Goal: Information Seeking & Learning: Learn about a topic

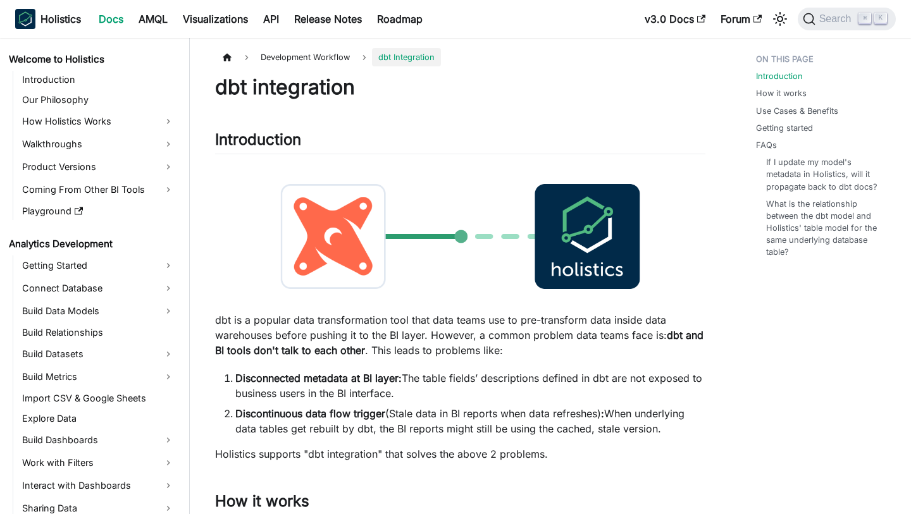
scroll to position [722, 0]
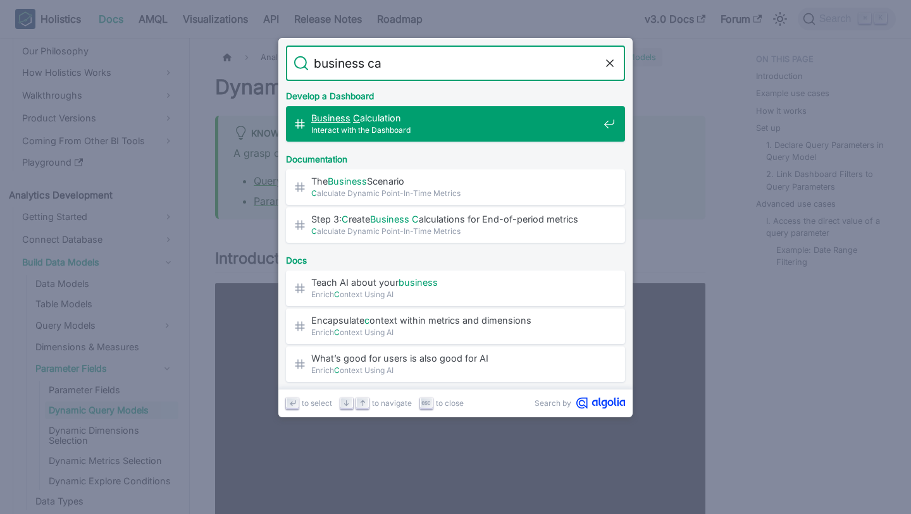
type input "business cal"
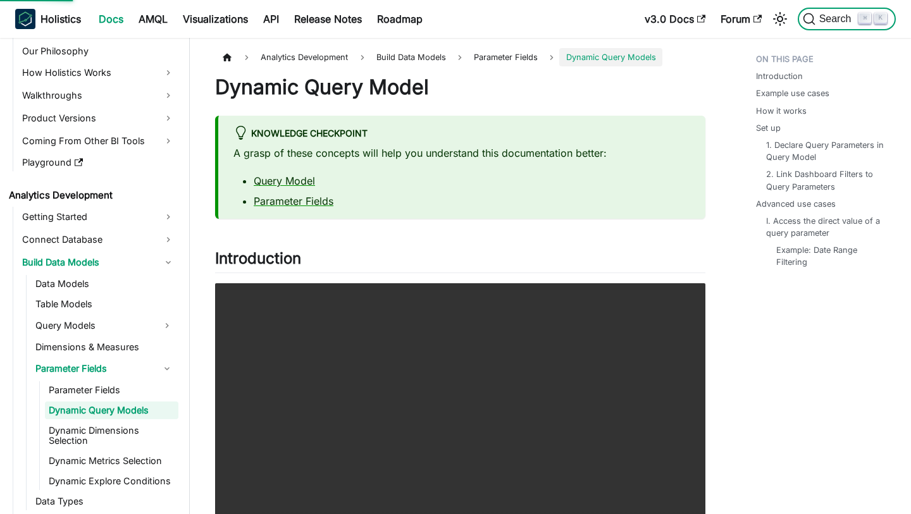
scroll to position [5426, 0]
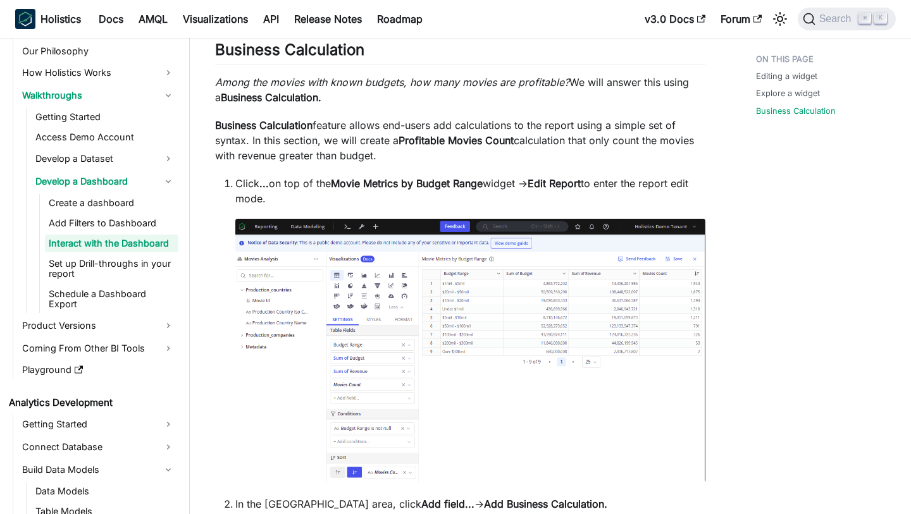
click at [514, 121] on p "Business Calculation feature allows end-users add calculations to the report us…" at bounding box center [460, 141] width 490 height 46
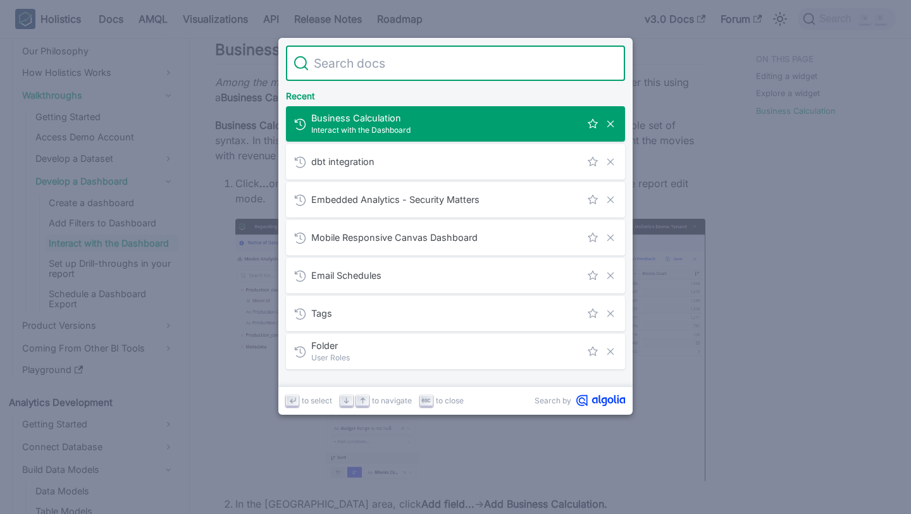
type input "dynamic business logic"
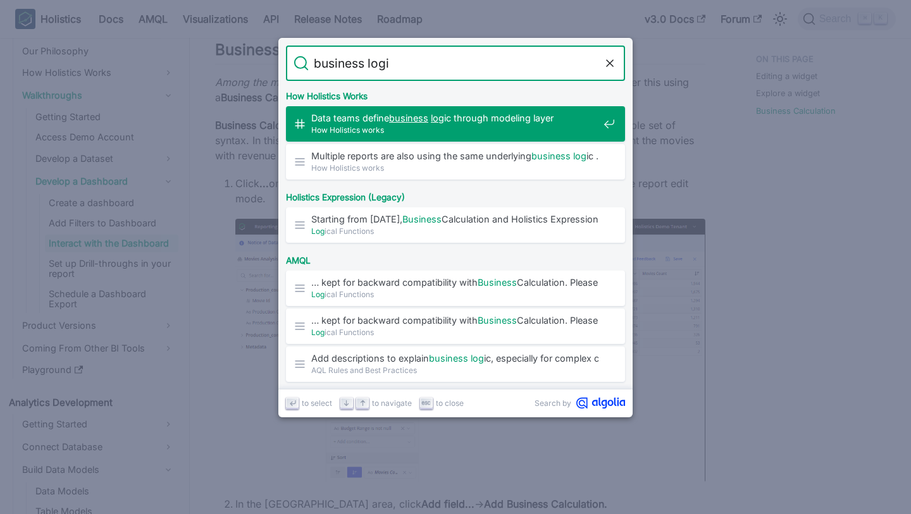
type input "business logic"
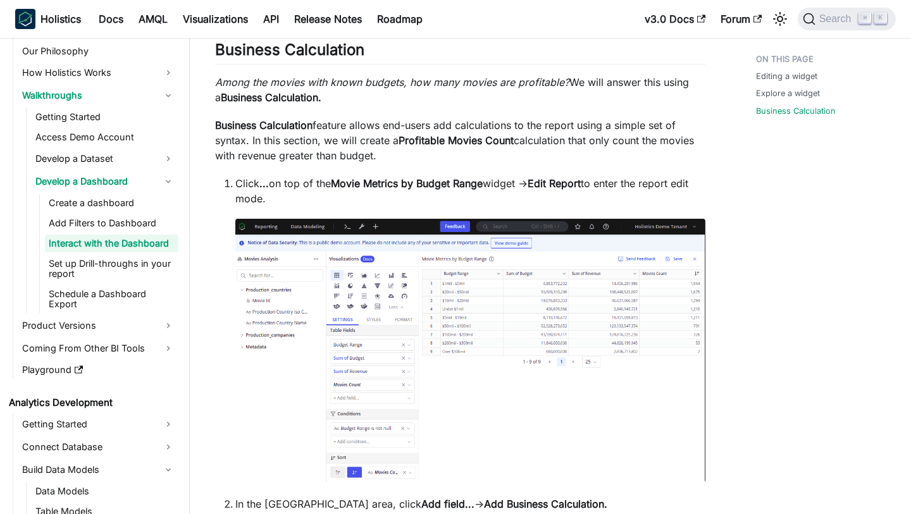
click at [652, 187] on p "Click ... on top of the Movie Metrics by Budget Range widget → Edit Report to e…" at bounding box center [470, 191] width 470 height 30
click at [505, 87] on em "Among the movies with known budgets, how many movies are profitable?" at bounding box center [392, 82] width 354 height 13
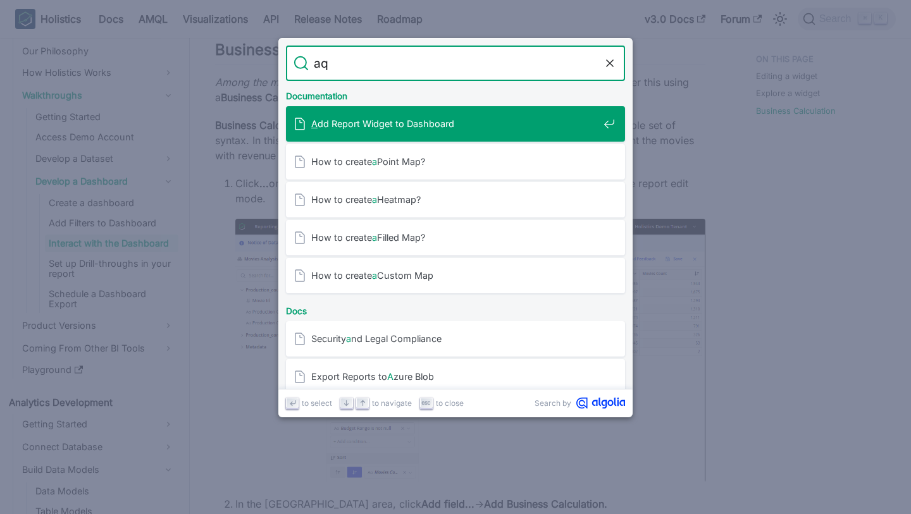
type input "aql"
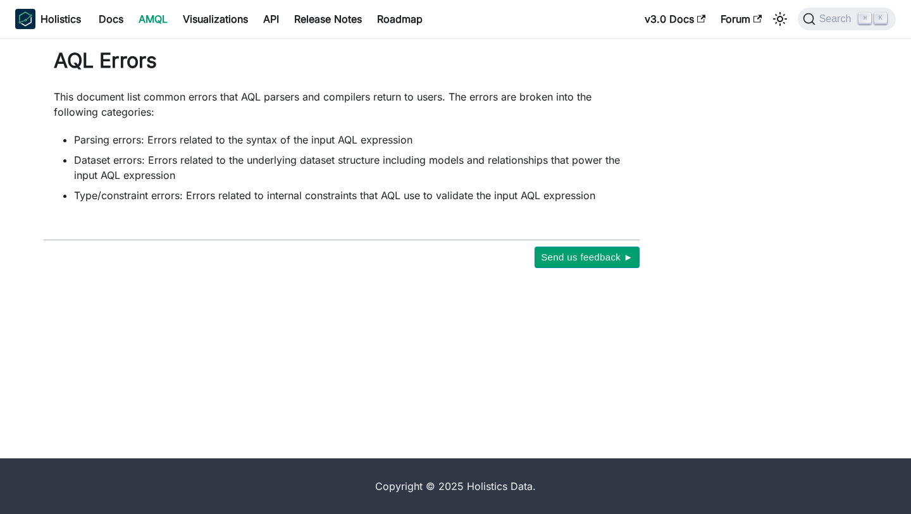
click at [169, 16] on link "AMQL" at bounding box center [153, 19] width 44 height 20
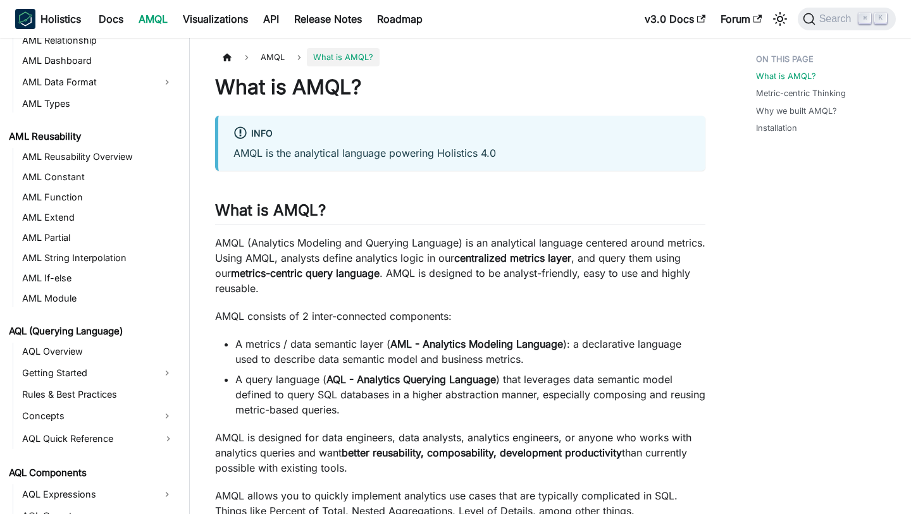
scroll to position [293, 0]
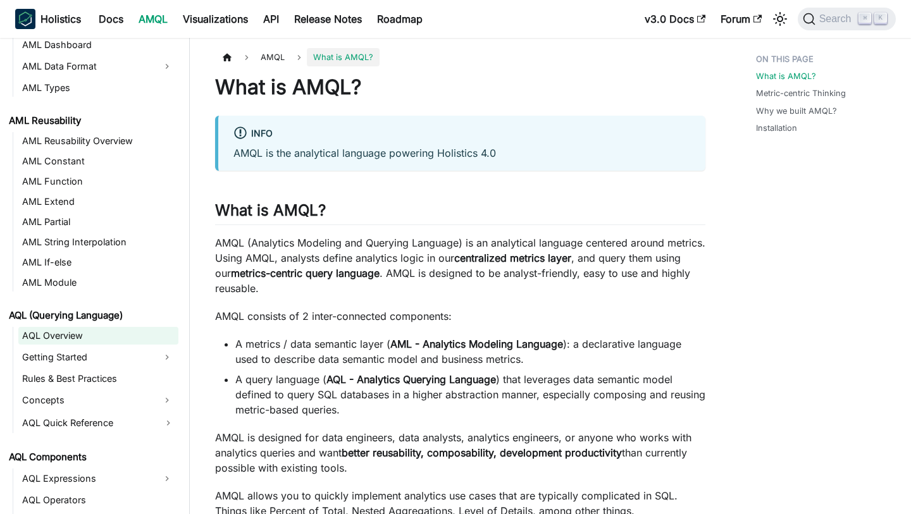
click at [75, 338] on link "AQL Overview" at bounding box center [98, 336] width 160 height 18
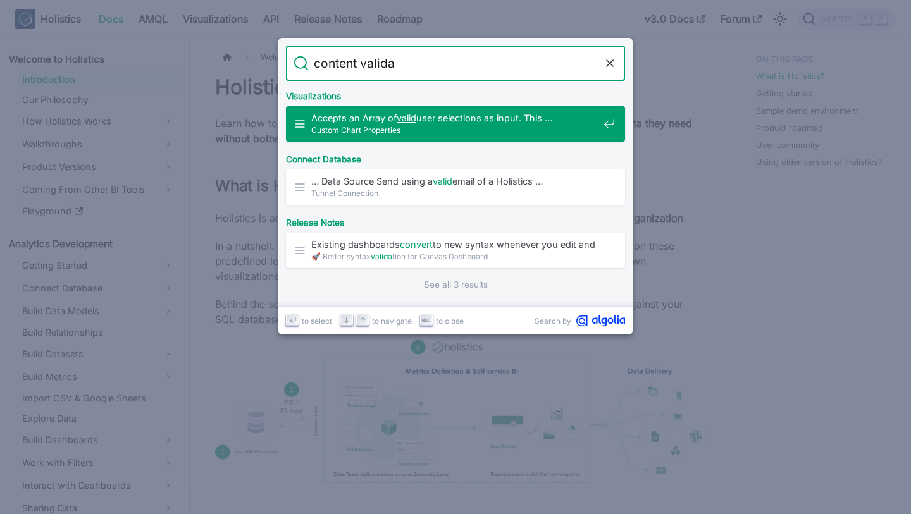
type input "content valid"
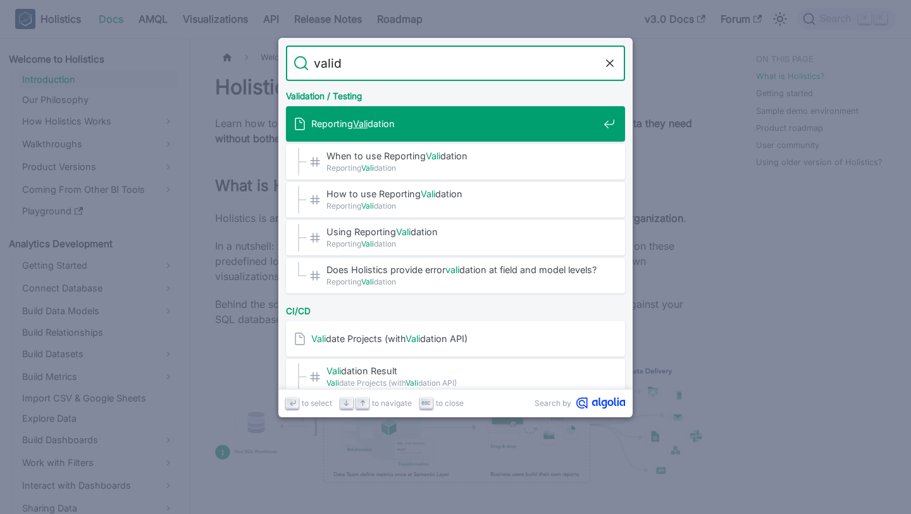
type input "valida"
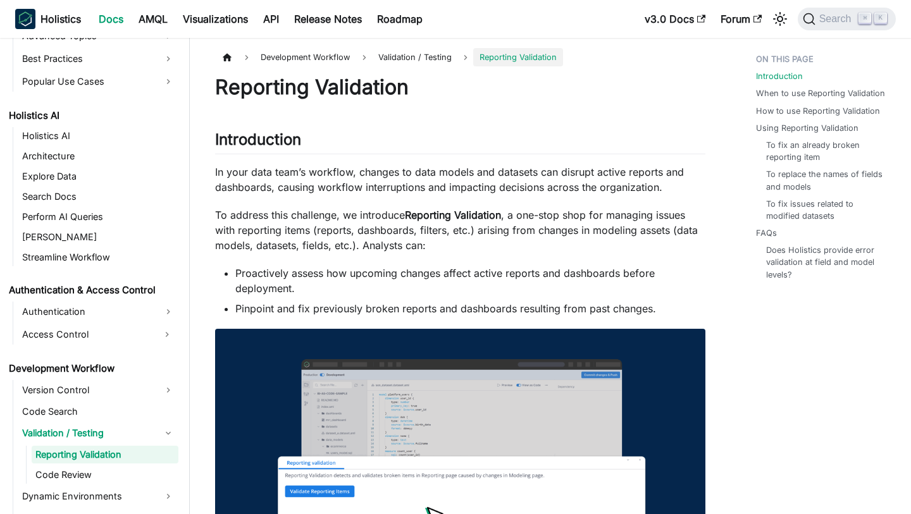
scroll to position [608, 0]
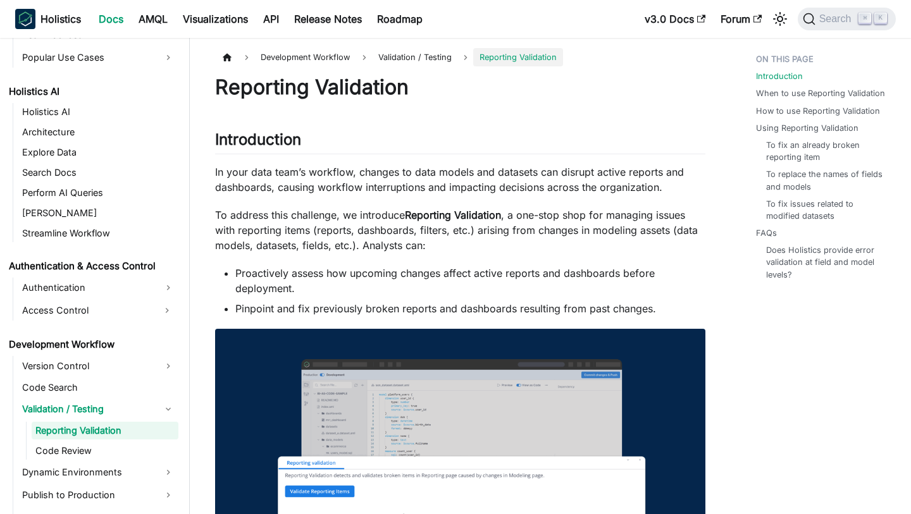
click at [461, 190] on p "In your data team’s workflow, changes to data models and datasets can disrupt a…" at bounding box center [460, 179] width 490 height 30
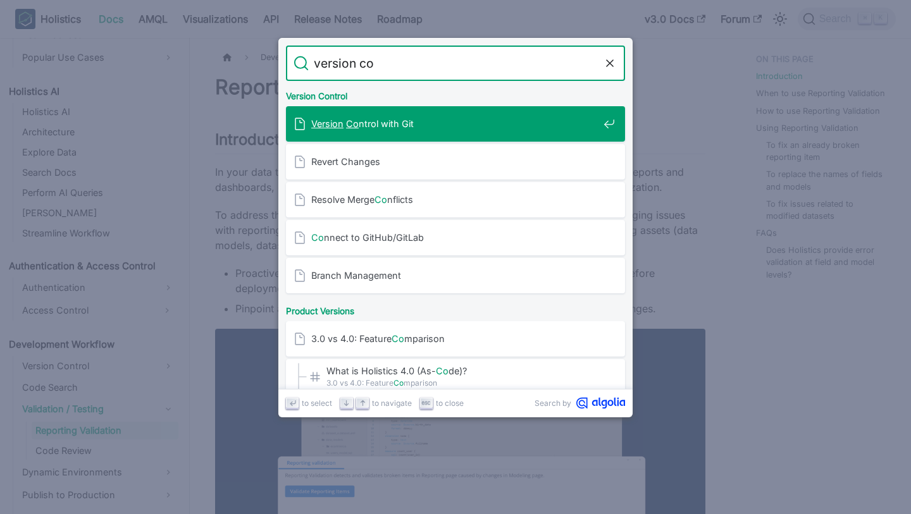
type input "version con"
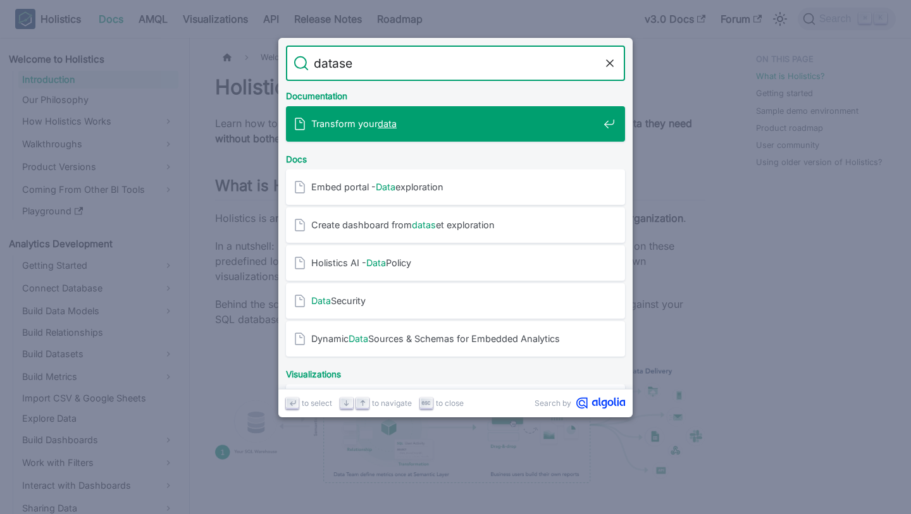
type input "dataset"
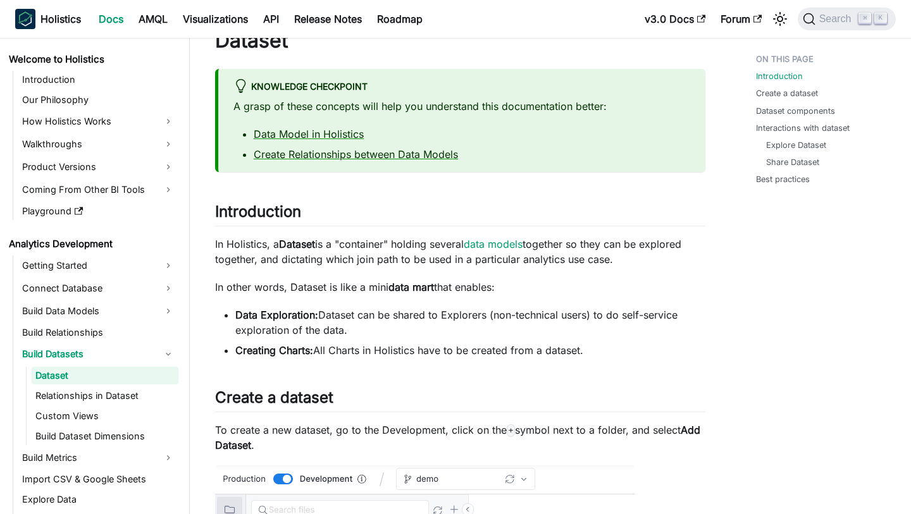
scroll to position [39, 0]
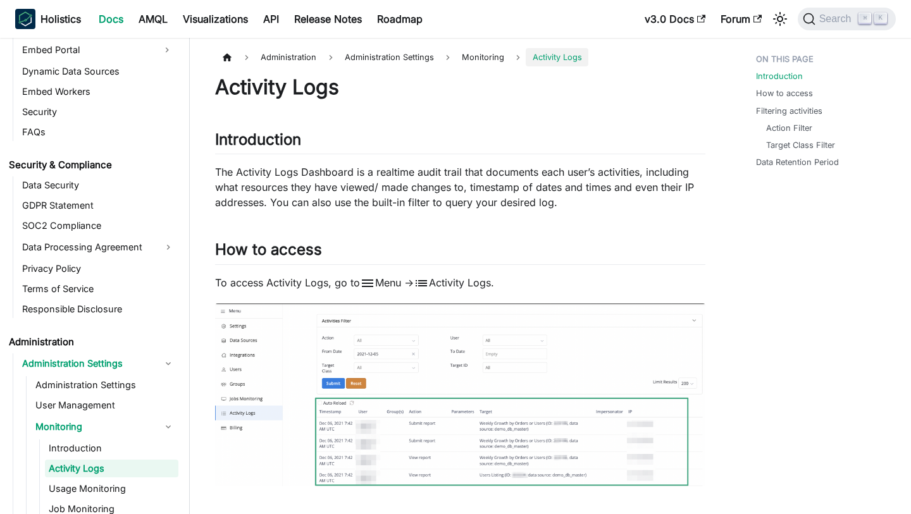
scroll to position [1400, 0]
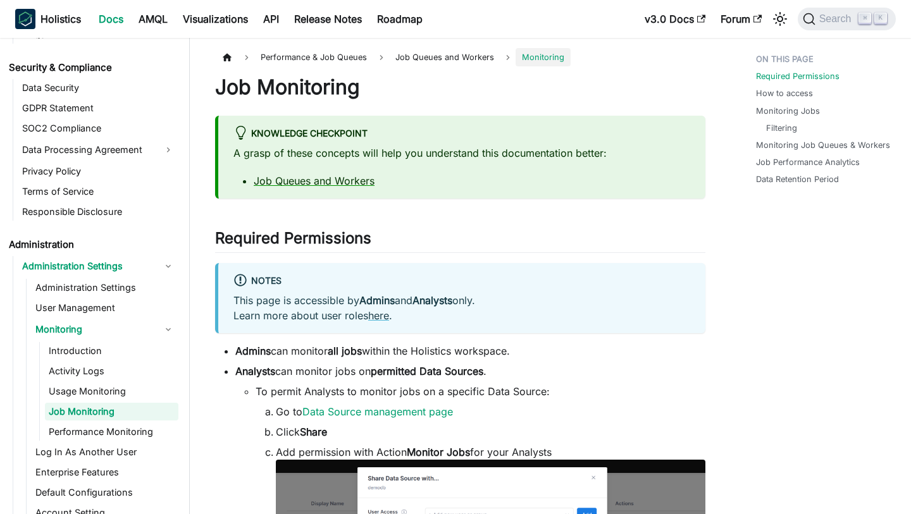
scroll to position [1521, 0]
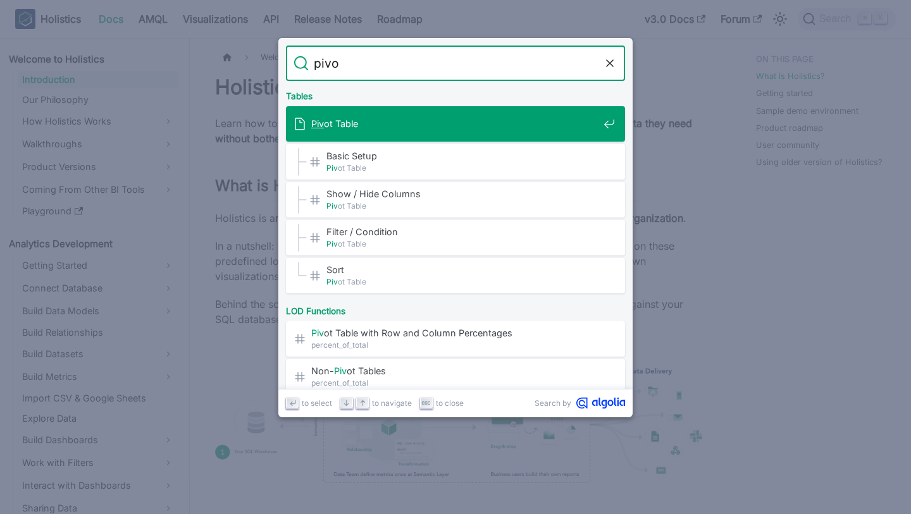
type input "pivot"
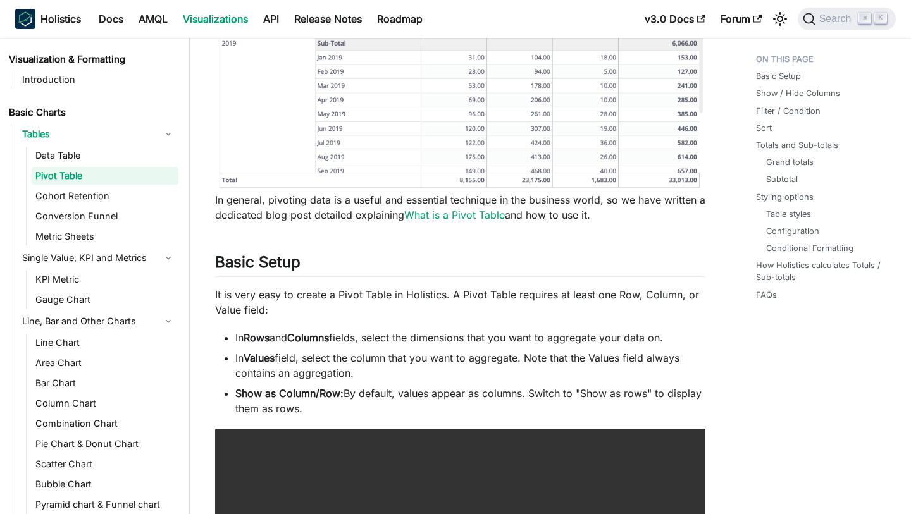
scroll to position [332, 0]
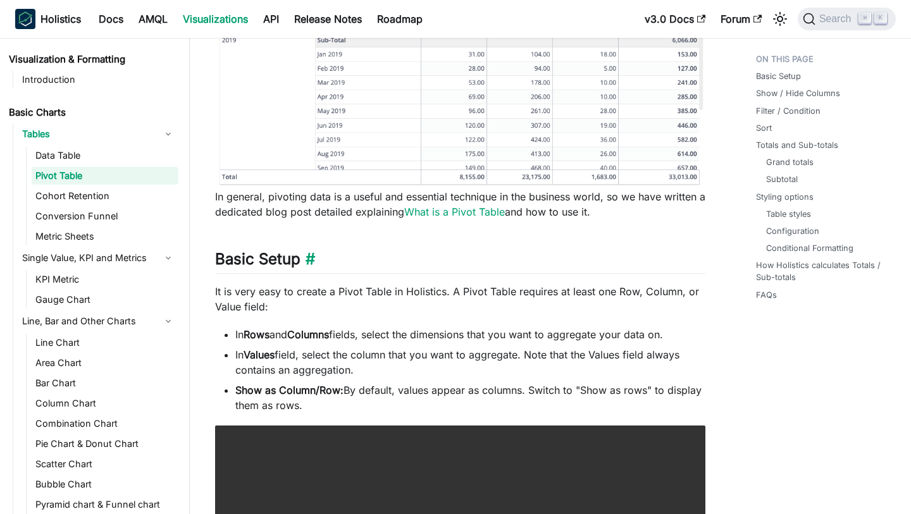
click at [423, 263] on h2 "Basic Setup ​" at bounding box center [460, 262] width 490 height 24
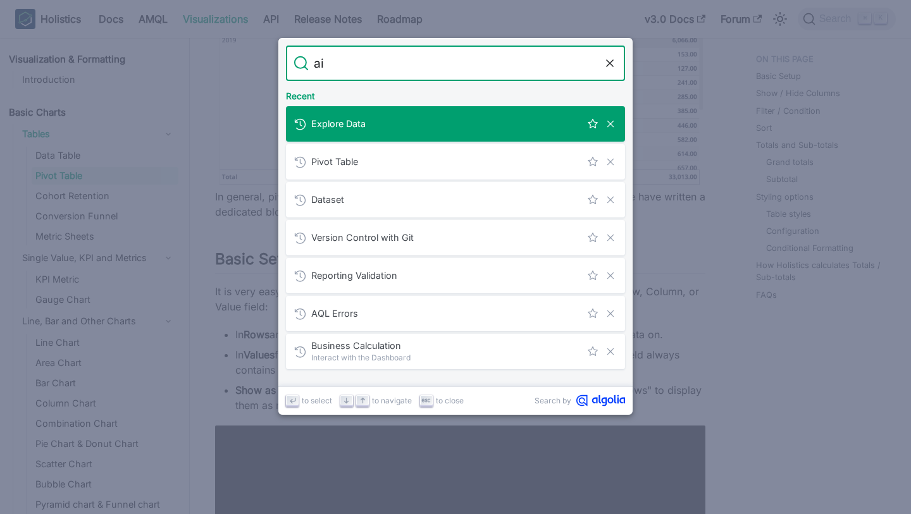
type input "ai"
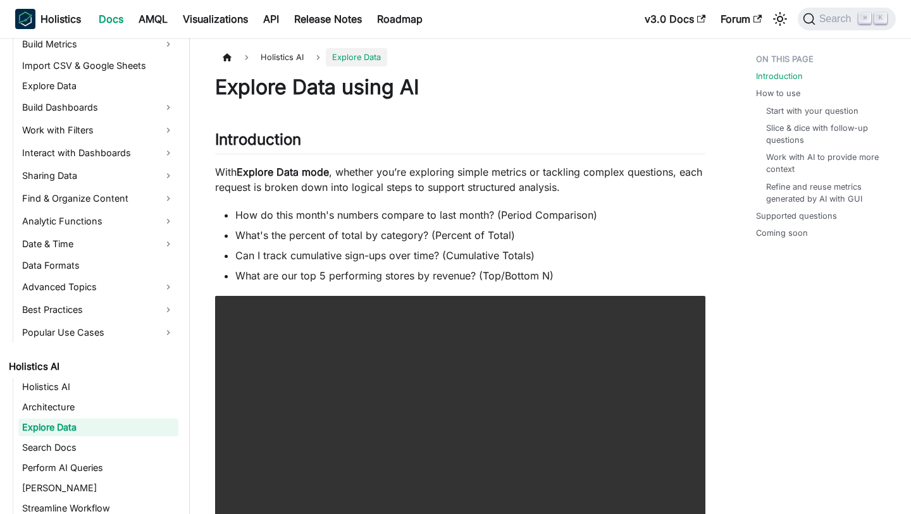
scroll to position [350, 0]
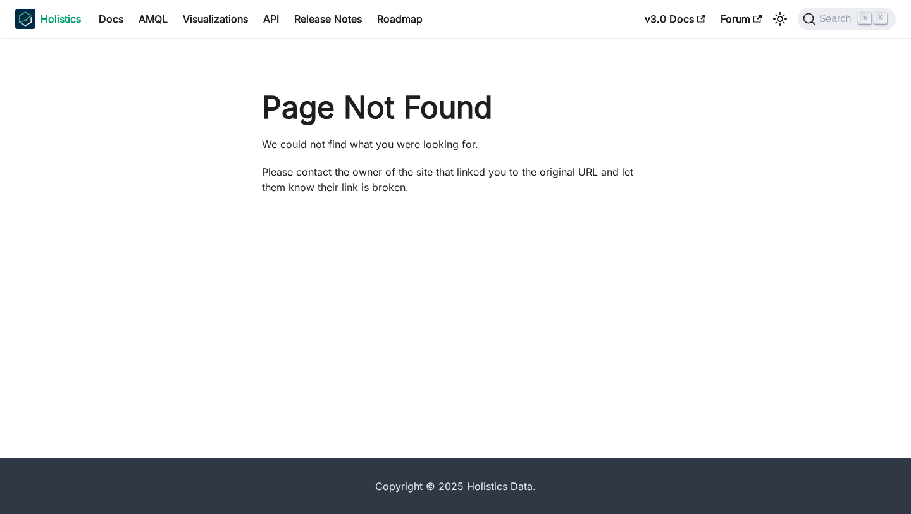
click at [74, 11] on b "Holistics" at bounding box center [60, 18] width 40 height 15
click at [488, 188] on p "Please contact the owner of the site that linked you to the original URL and le…" at bounding box center [455, 179] width 387 height 30
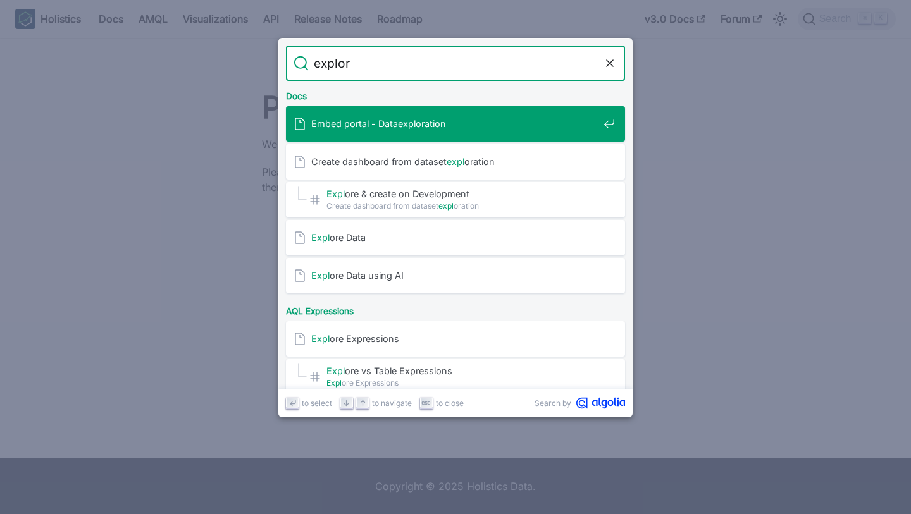
type input "explore"
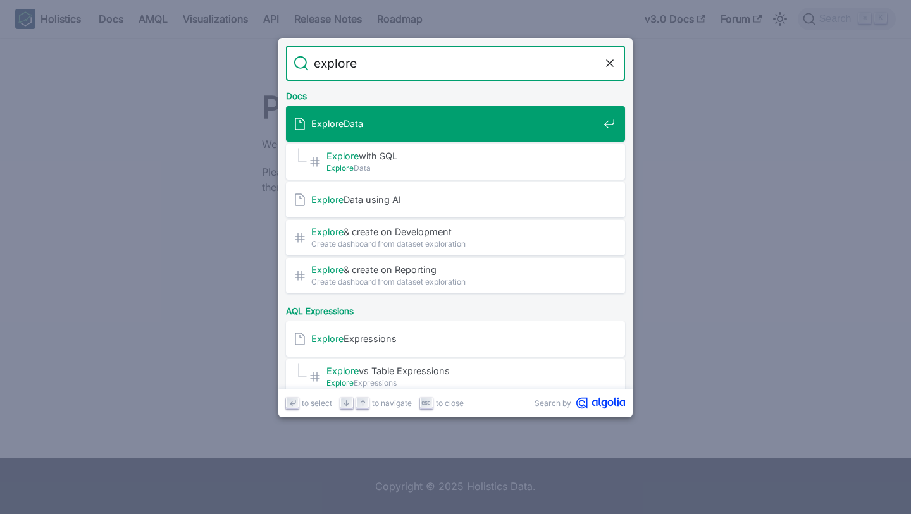
click at [431, 128] on span "Explore Data" at bounding box center [454, 124] width 287 height 12
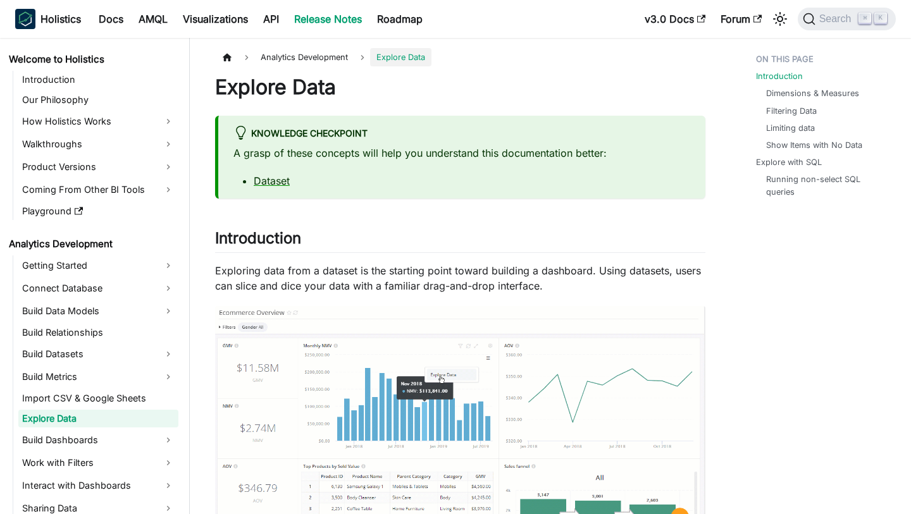
scroll to position [8, 0]
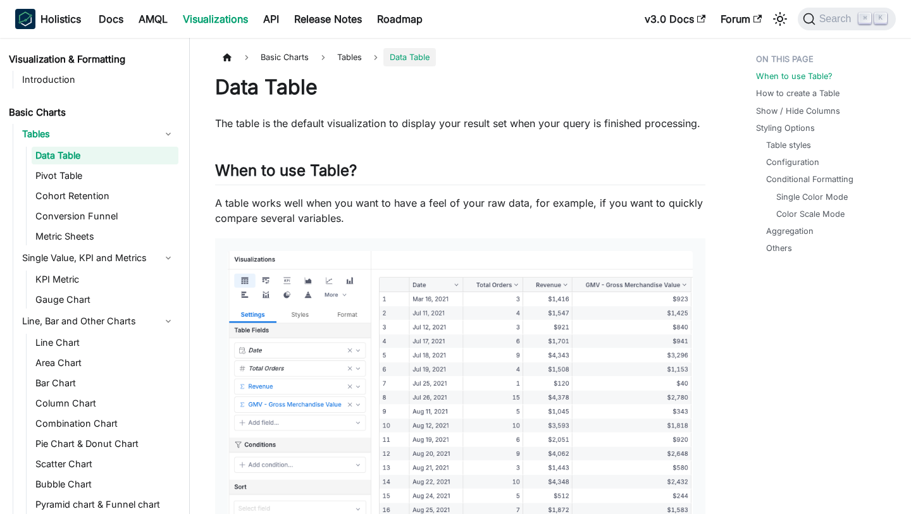
click at [404, 225] on p "A table works well when you want to have a feel of your raw data, for example, …" at bounding box center [460, 210] width 490 height 30
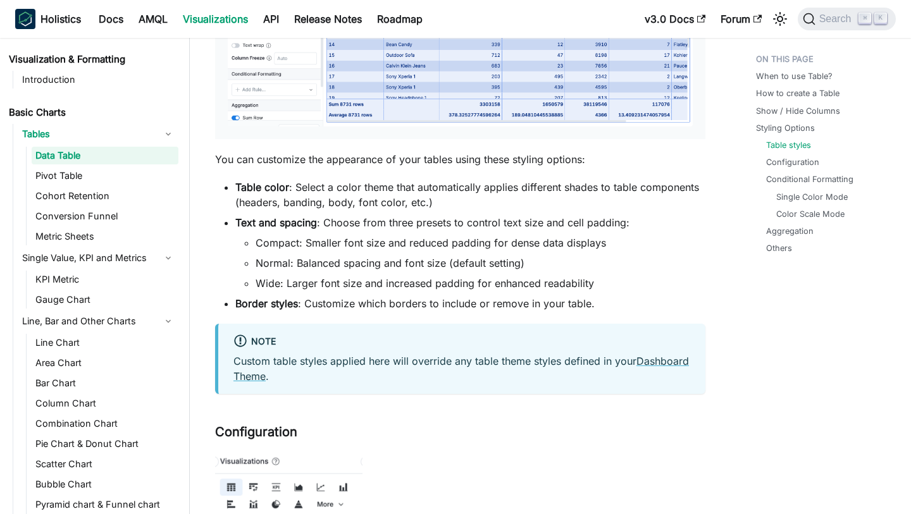
scroll to position [1924, 0]
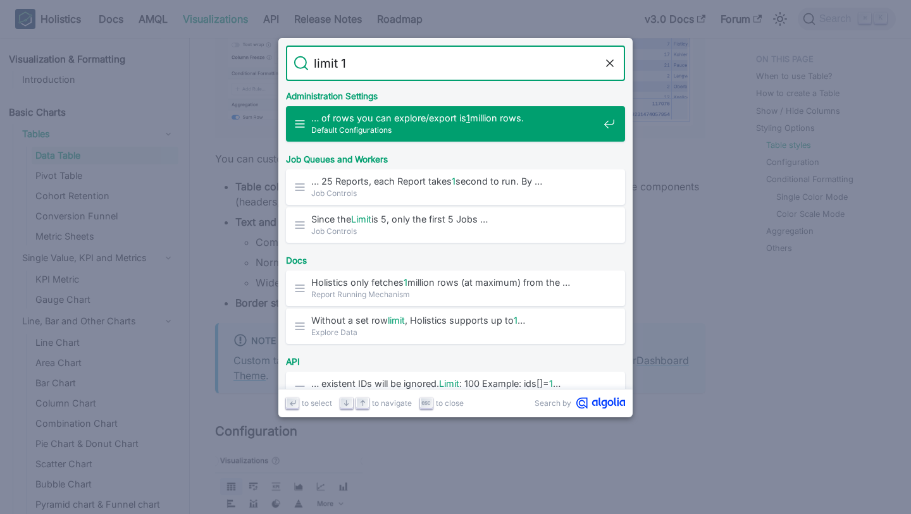
type input "limit 1 m"
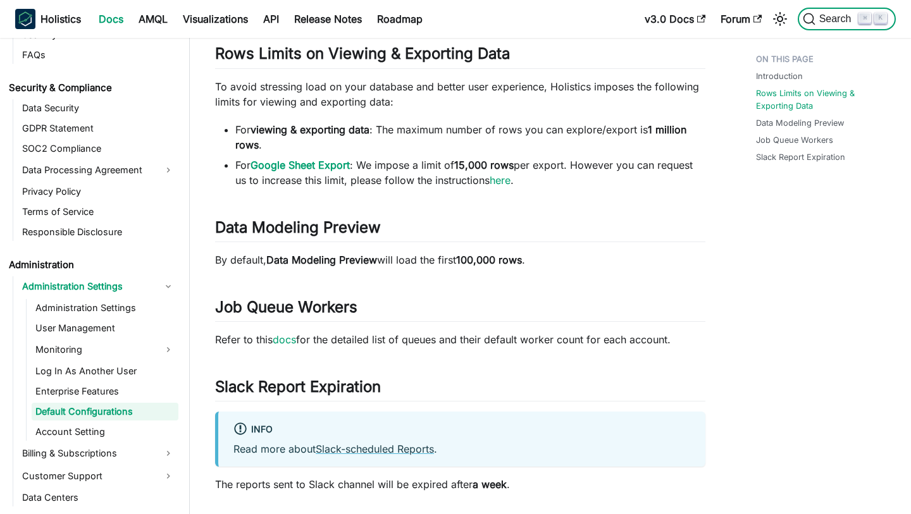
scroll to position [1420, 0]
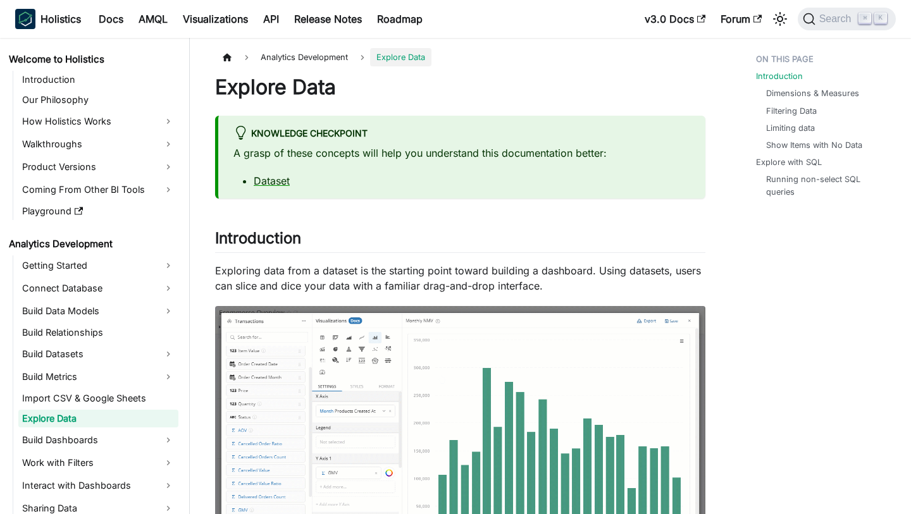
click at [471, 97] on h1 "Explore Data" at bounding box center [460, 87] width 490 height 25
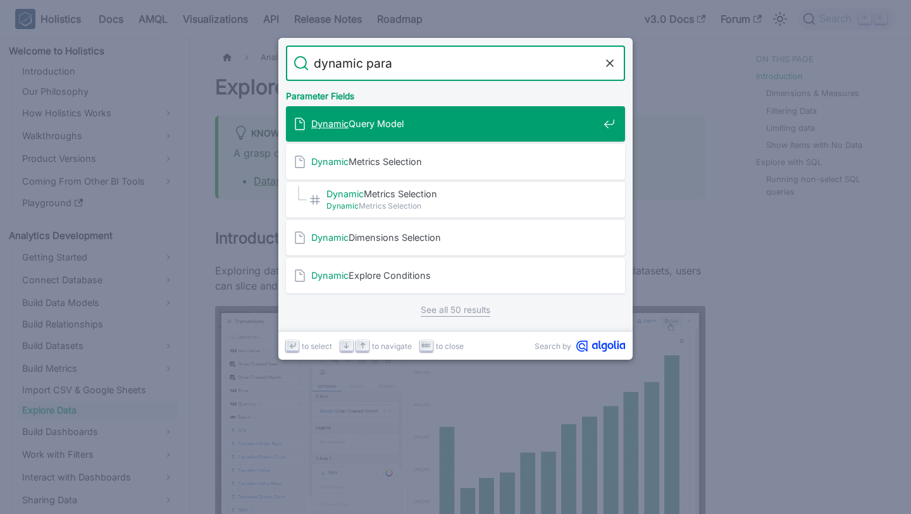
type input "dynamic param"
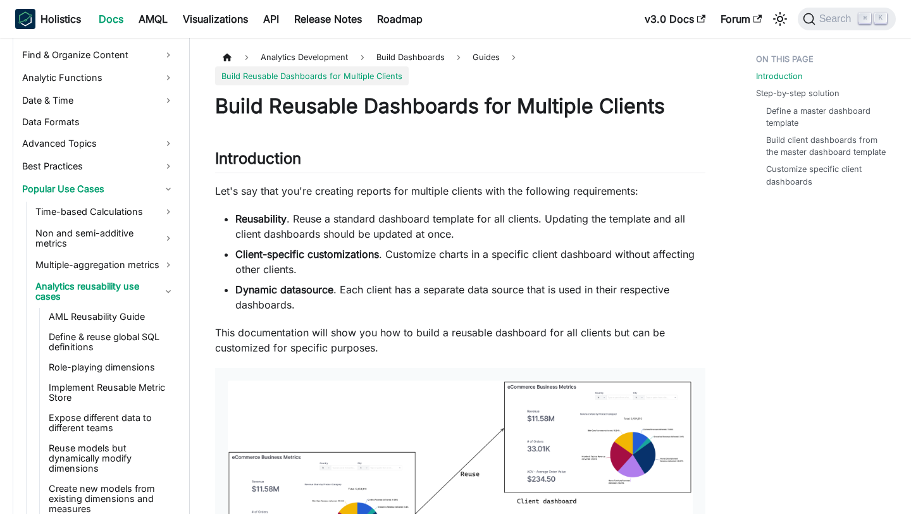
scroll to position [998, 0]
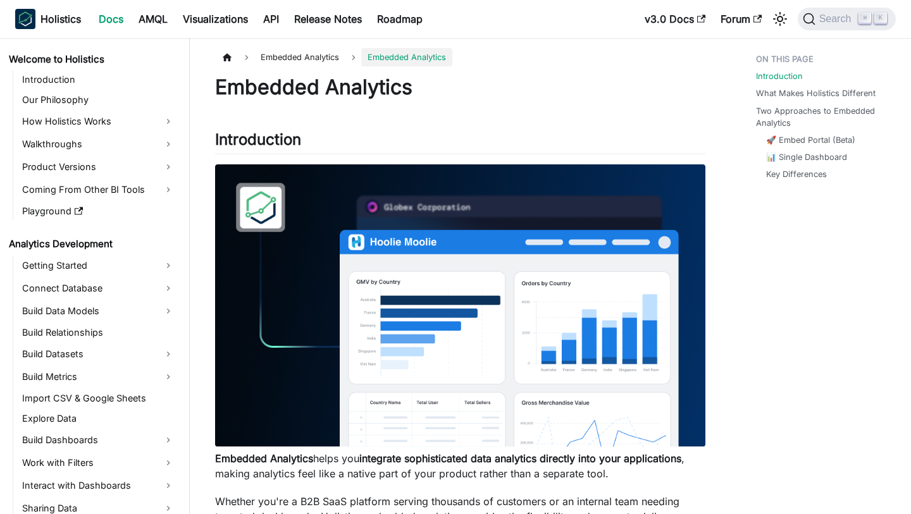
scroll to position [920, 0]
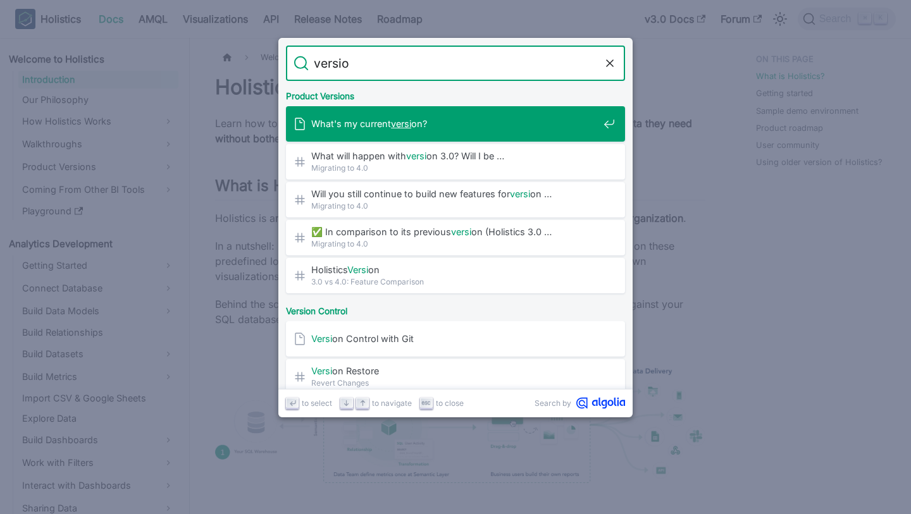
type input "version"
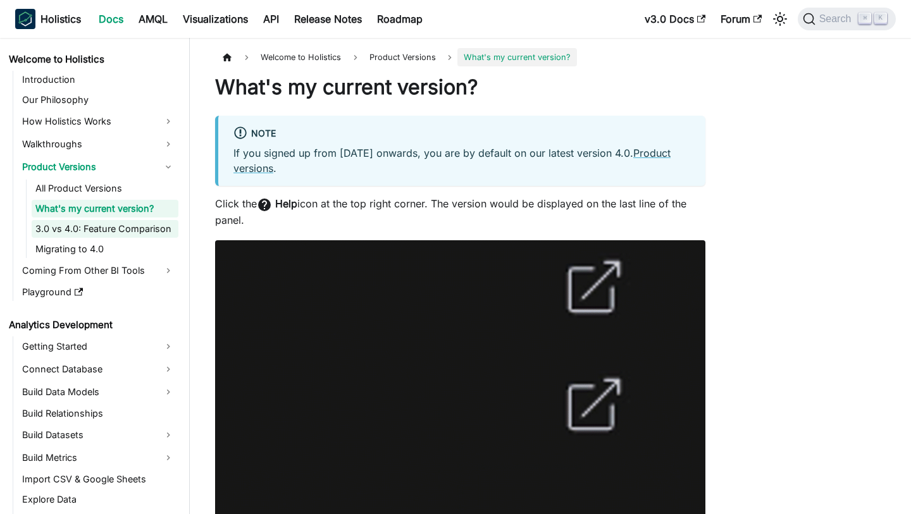
click at [143, 229] on link "3.0 vs 4.0: Feature Comparison" at bounding box center [105, 229] width 147 height 18
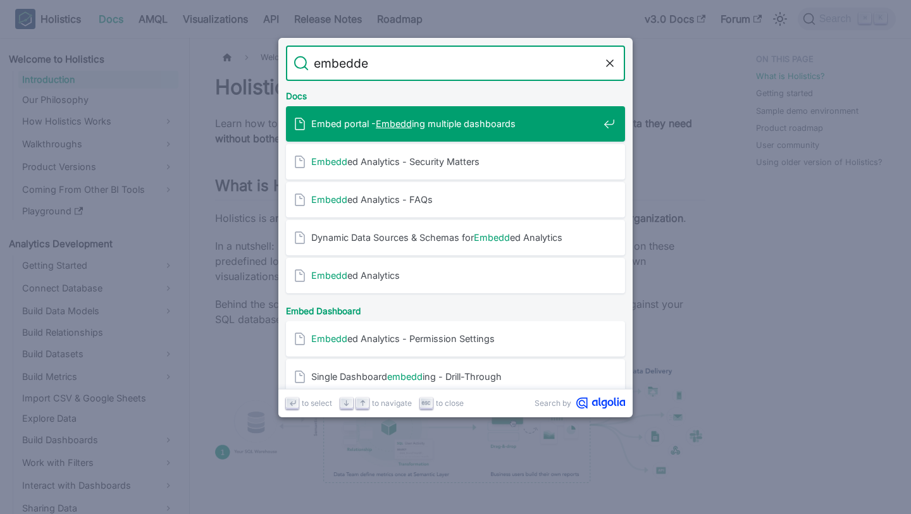
type input "embedded"
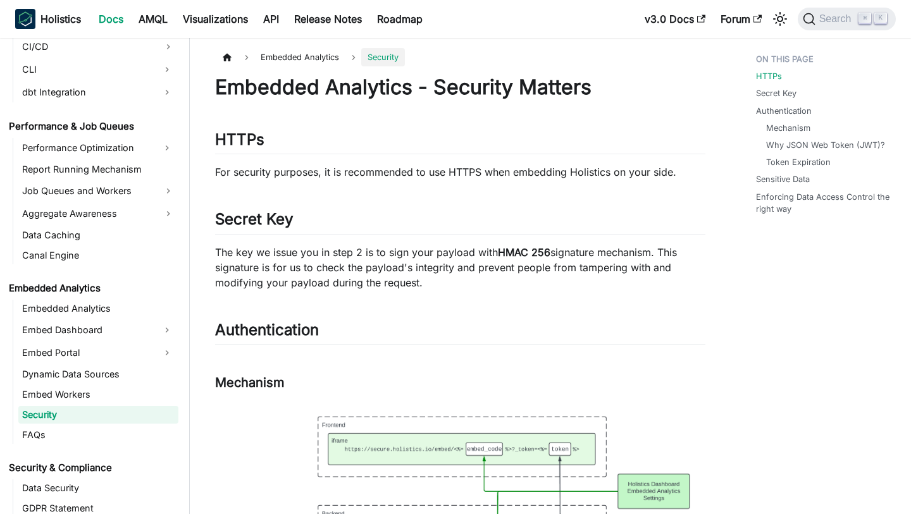
scroll to position [1043, 0]
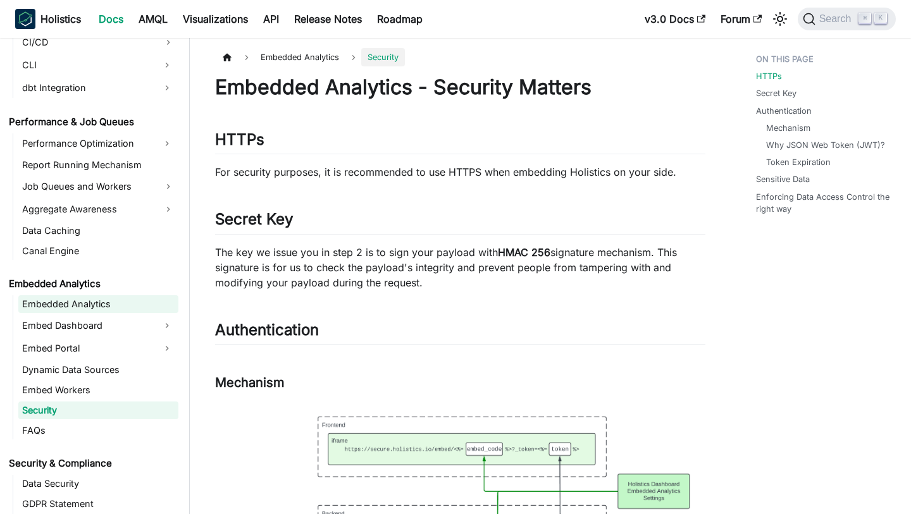
click at [57, 309] on link "Embedded Analytics" at bounding box center [98, 304] width 160 height 18
